Goal: Transaction & Acquisition: Purchase product/service

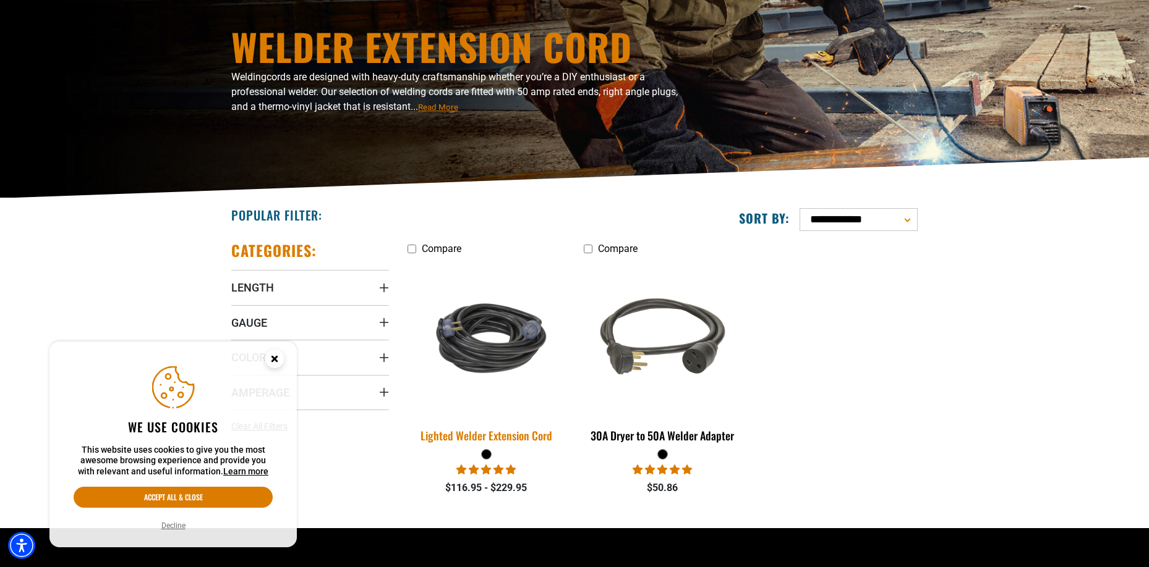
scroll to position [124, 0]
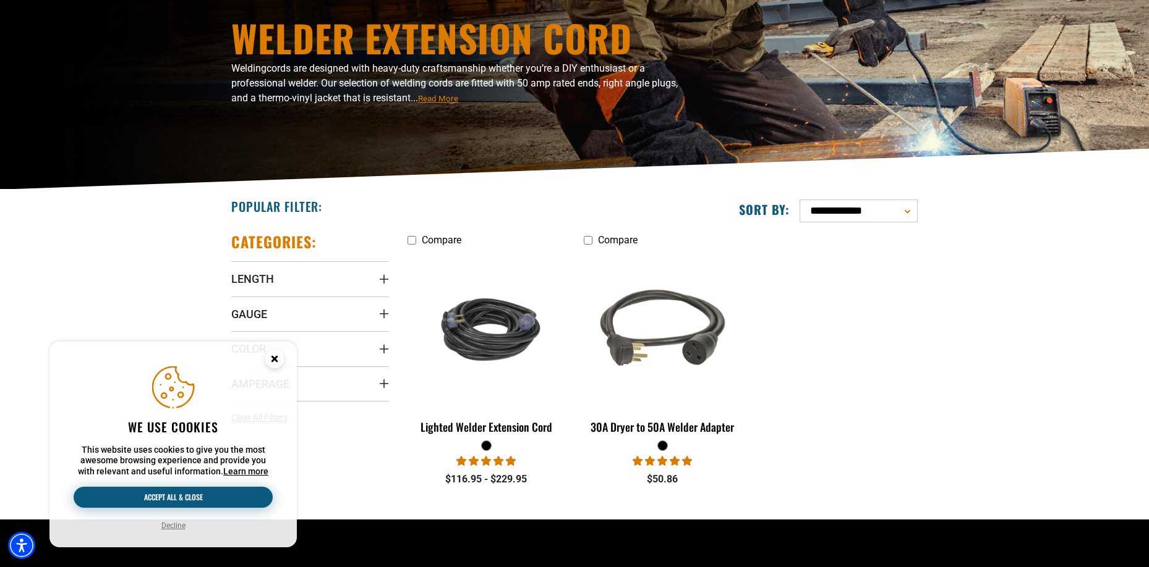
click at [212, 500] on button "Accept all & close" at bounding box center [173, 497] width 199 height 21
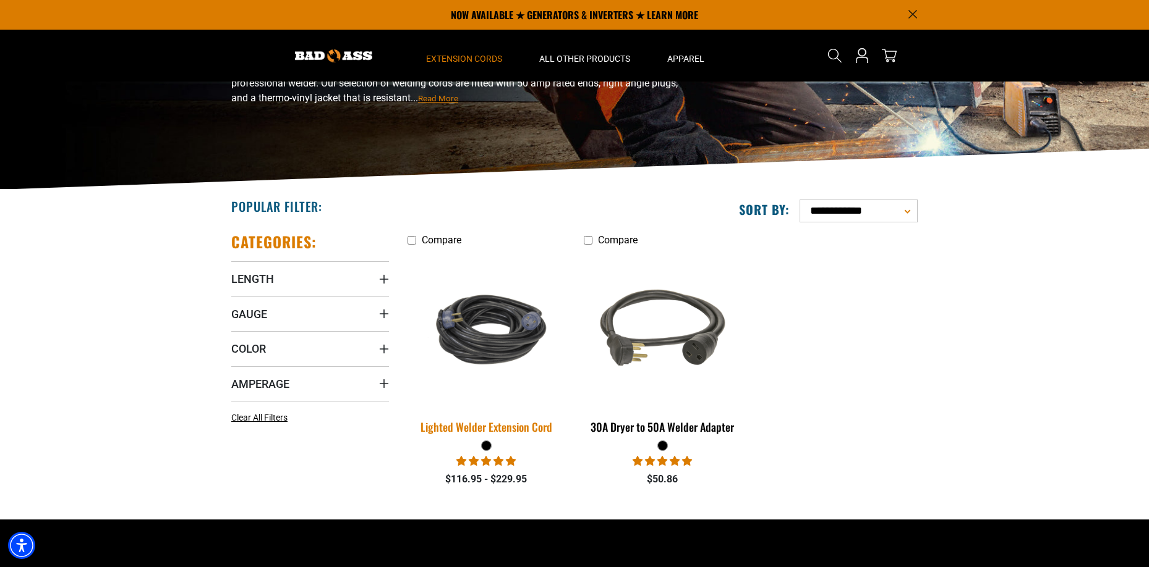
scroll to position [0, 0]
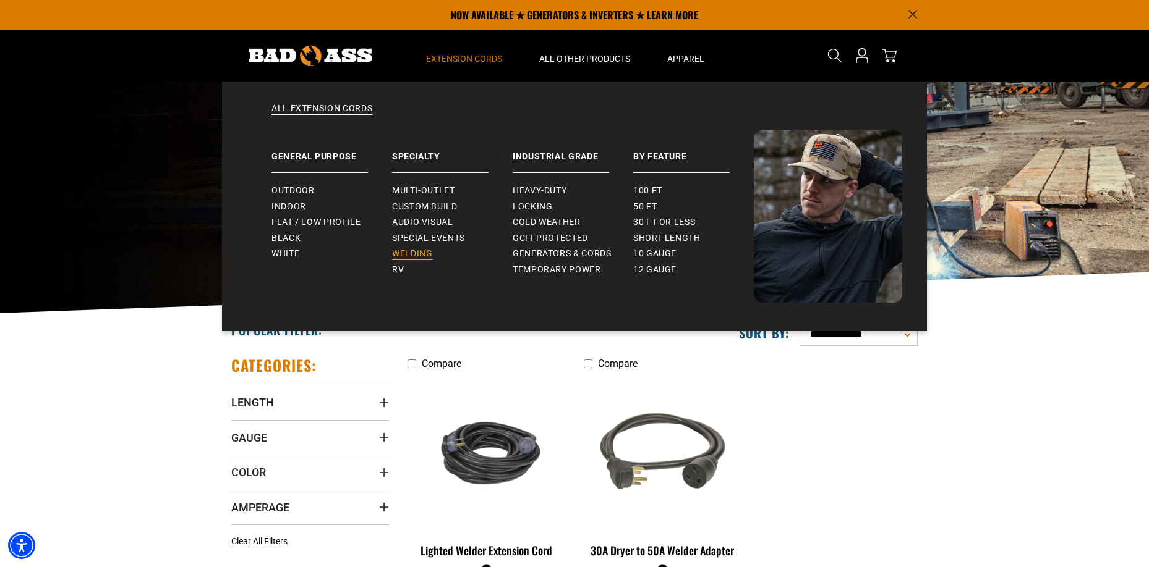
click at [418, 248] on link "Welding" at bounding box center [452, 254] width 121 height 16
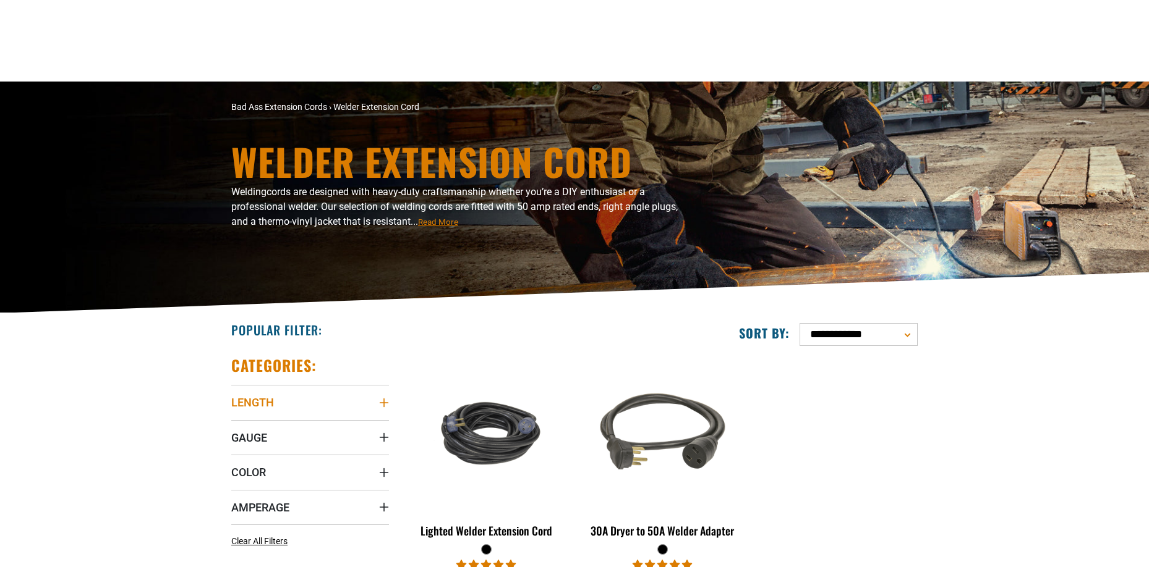
click at [368, 385] on summary "Length" at bounding box center [310, 402] width 158 height 35
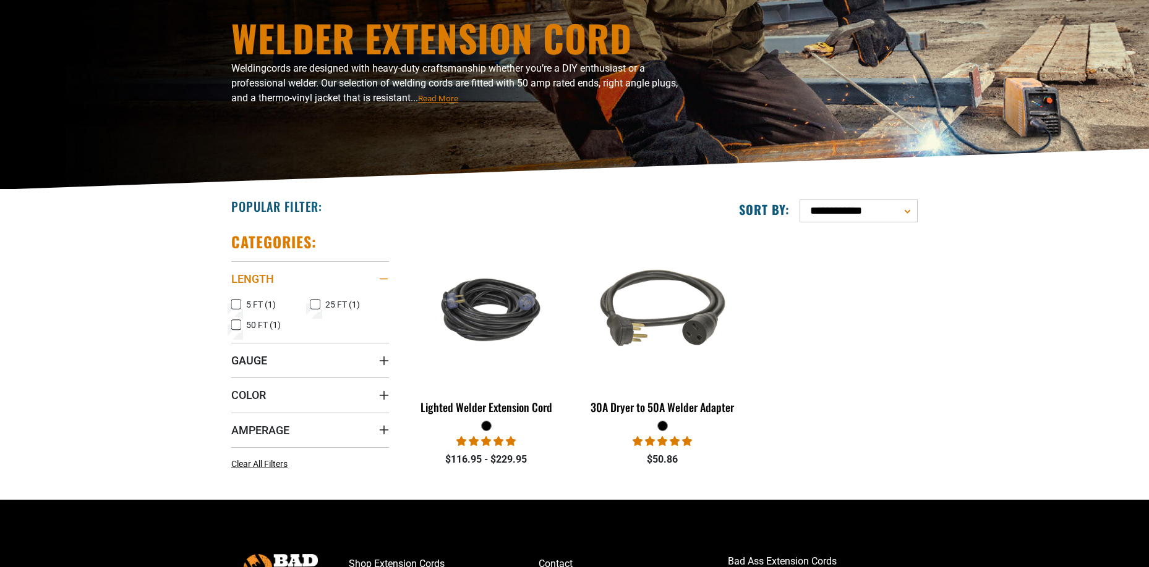
click at [373, 277] on summary "Length" at bounding box center [310, 278] width 158 height 35
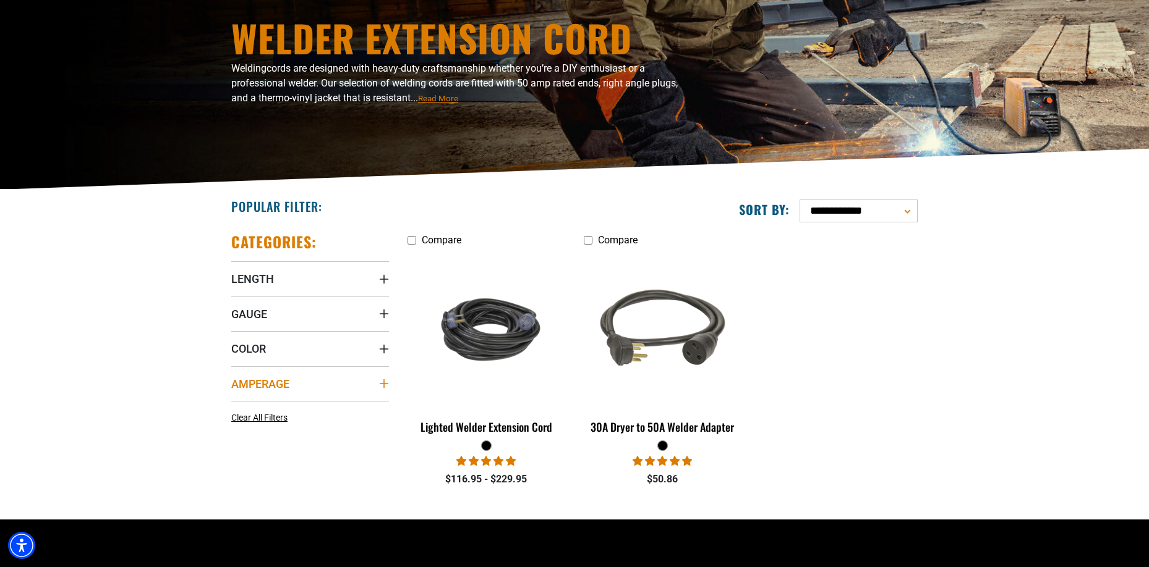
click at [318, 380] on summary "Amperage" at bounding box center [310, 384] width 158 height 35
click at [327, 358] on summary "Color" at bounding box center [310, 348] width 158 height 35
click at [328, 347] on summary "Color" at bounding box center [310, 348] width 158 height 35
click at [333, 321] on summary "Gauge" at bounding box center [310, 314] width 158 height 35
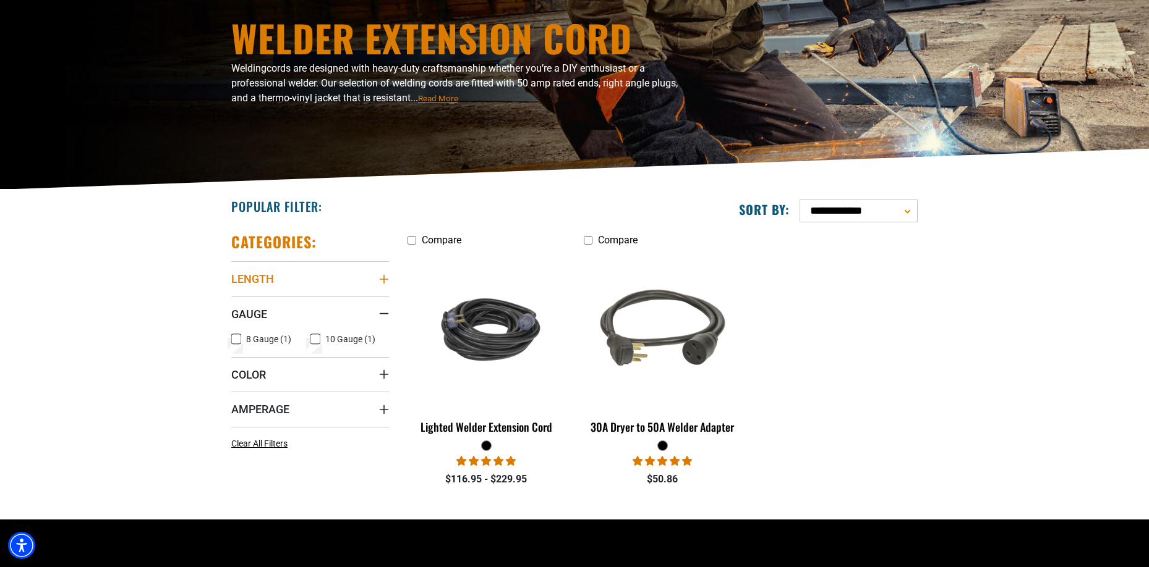
click at [344, 282] on summary "Length" at bounding box center [310, 278] width 158 height 35
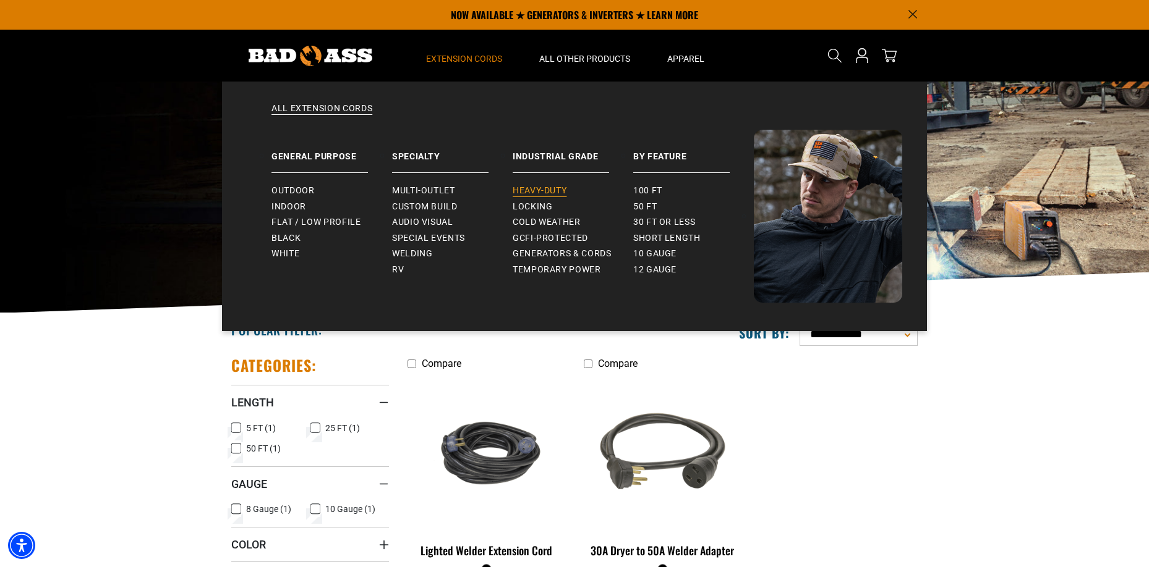
click at [555, 190] on span "Heavy-Duty" at bounding box center [539, 190] width 54 height 11
